Goal: Task Accomplishment & Management: Manage account settings

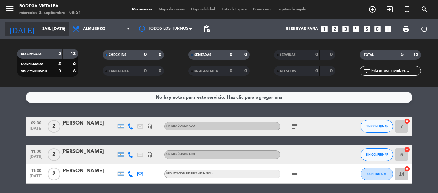
click at [41, 24] on input "sáb. [DATE]" at bounding box center [66, 29] width 54 height 11
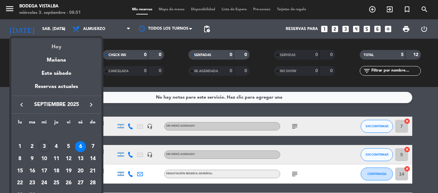
click at [54, 47] on div "Hoy" at bounding box center [56, 44] width 90 height 13
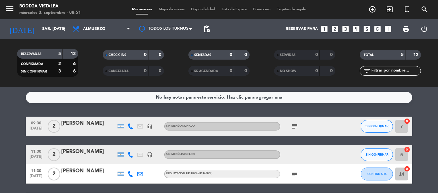
type input "mié. [DATE]"
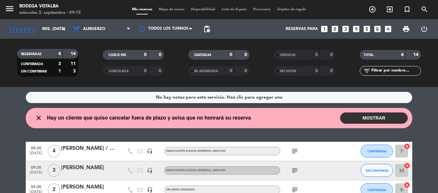
click at [399, 119] on button "MOSTRAR" at bounding box center [374, 117] width 68 height 11
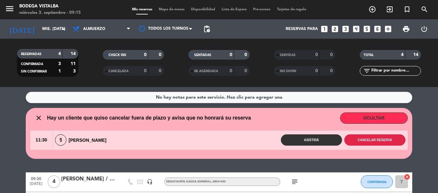
click at [383, 143] on button "Cancelar reserva" at bounding box center [374, 139] width 61 height 11
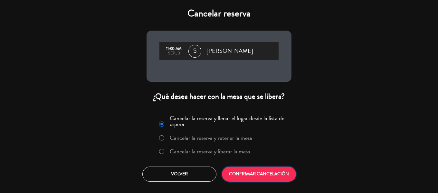
click at [237, 170] on button "CONFIRMAR CANCELACIÓN" at bounding box center [259, 174] width 74 height 15
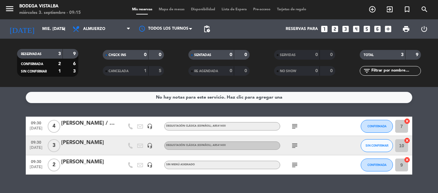
click at [294, 148] on icon "subject" at bounding box center [295, 146] width 8 height 8
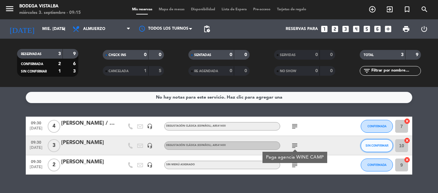
click at [378, 146] on span "SIN CONFIRMAR" at bounding box center [377, 146] width 23 height 4
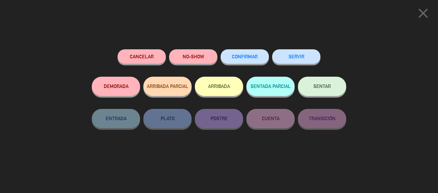
click at [226, 86] on button "ARRIBADA" at bounding box center [219, 86] width 48 height 19
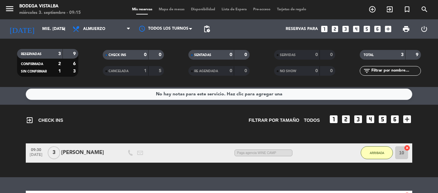
drag, startPoint x: 200, startPoint y: 131, endPoint x: 197, endPoint y: 139, distance: 8.3
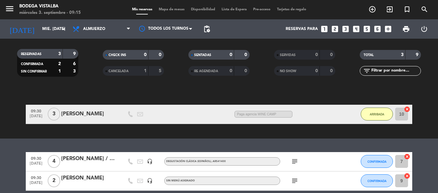
scroll to position [72, 0]
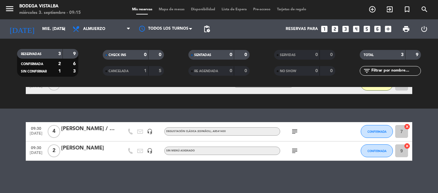
drag, startPoint x: 197, startPoint y: 133, endPoint x: 199, endPoint y: 171, distance: 38.4
click at [292, 150] on icon "subject" at bounding box center [295, 151] width 8 height 8
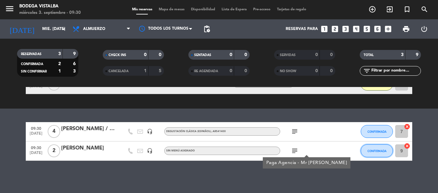
click at [369, 149] on span "CONFIRMADA" at bounding box center [377, 151] width 19 height 4
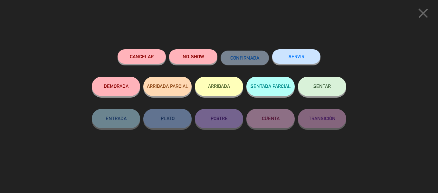
click at [226, 83] on button "ARRIBADA" at bounding box center [219, 86] width 48 height 19
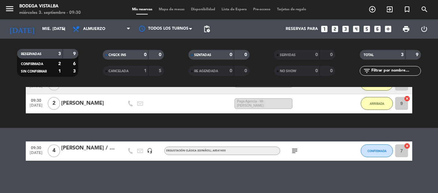
drag, startPoint x: 291, startPoint y: 150, endPoint x: 293, endPoint y: 154, distance: 4.4
click at [292, 150] on icon "subject" at bounding box center [295, 151] width 8 height 8
click at [295, 154] on icon "subject" at bounding box center [295, 151] width 8 height 8
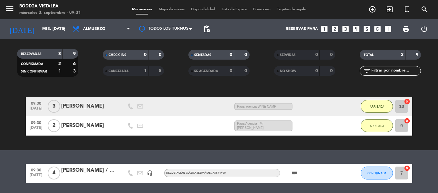
drag, startPoint x: 75, startPoint y: 121, endPoint x: 73, endPoint y: 111, distance: 10.8
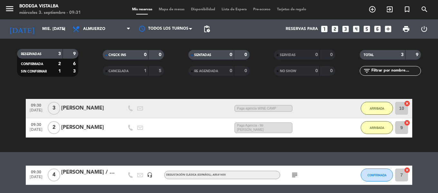
click at [16, 12] on span "menu" at bounding box center [12, 9] width 14 height 15
click at [12, 12] on icon "menu" at bounding box center [10, 9] width 10 height 10
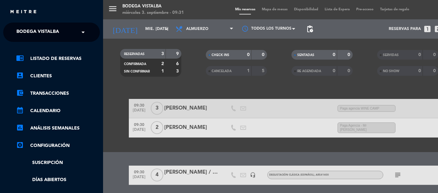
click at [28, 29] on span "BODEGA VISTALBA" at bounding box center [37, 32] width 43 height 14
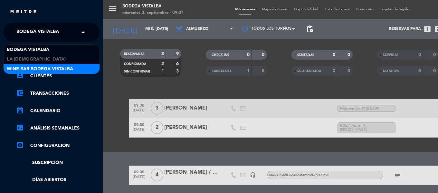
click at [32, 64] on div "Wine Bar Bodega Vistalba" at bounding box center [52, 69] width 96 height 10
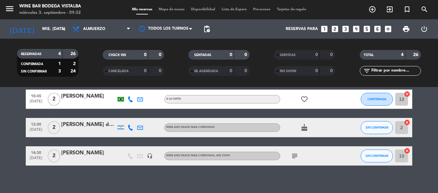
scroll to position [60, 0]
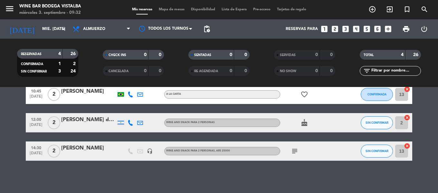
drag, startPoint x: 253, startPoint y: 117, endPoint x: 253, endPoint y: 143, distance: 26.1
click at [128, 72] on span "CANCELADA" at bounding box center [119, 71] width 20 height 3
click at [6, 8] on icon "menu" at bounding box center [10, 9] width 10 height 10
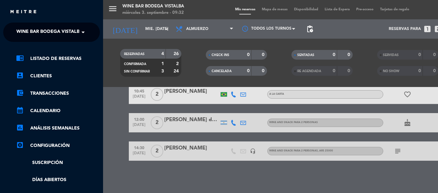
click at [17, 32] on span "Wine Bar Bodega Vistalba" at bounding box center [49, 32] width 66 height 14
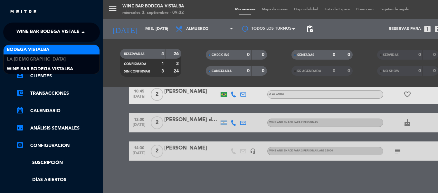
click at [34, 50] on span "BODEGA VISTALBA" at bounding box center [28, 49] width 43 height 7
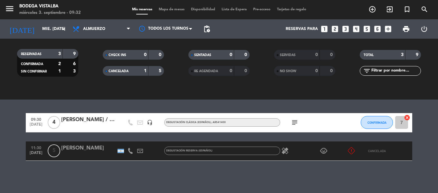
click at [141, 72] on div "1" at bounding box center [140, 70] width 13 height 7
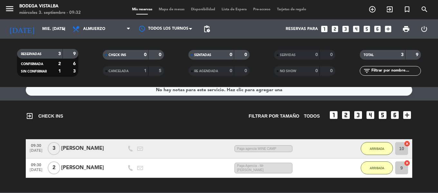
scroll to position [0, 0]
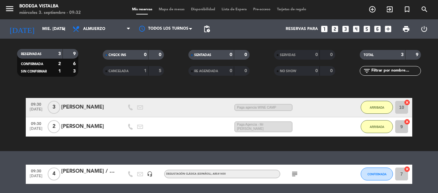
drag, startPoint x: 159, startPoint y: 128, endPoint x: 154, endPoint y: 156, distance: 28.7
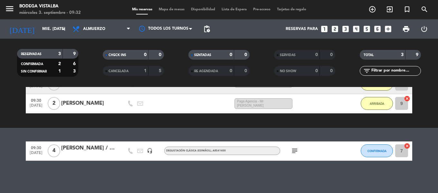
click at [128, 72] on span "CANCELADA" at bounding box center [119, 71] width 20 height 3
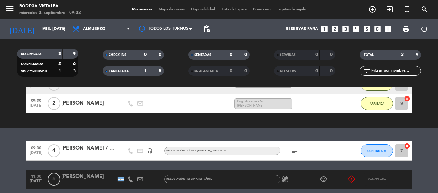
click at [79, 177] on div "[PERSON_NAME]" at bounding box center [88, 176] width 55 height 8
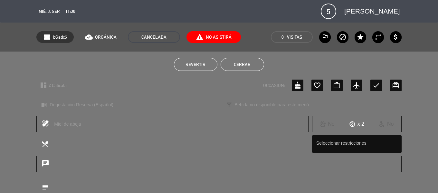
click at [200, 62] on span "Revertir" at bounding box center [196, 64] width 20 height 5
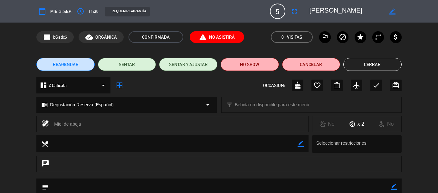
click at [372, 69] on button "Cerrar" at bounding box center [372, 64] width 58 height 13
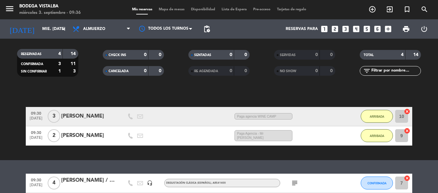
scroll to position [130, 0]
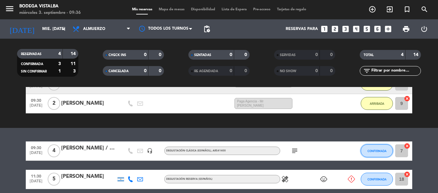
click at [369, 150] on span "CONFIRMADA" at bounding box center [377, 151] width 19 height 4
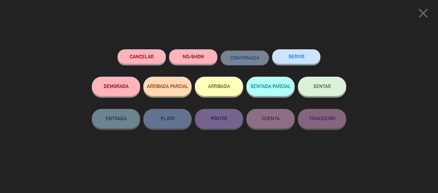
click at [208, 82] on button "ARRIBADA" at bounding box center [219, 86] width 48 height 19
